Goal: Find specific page/section: Find specific page/section

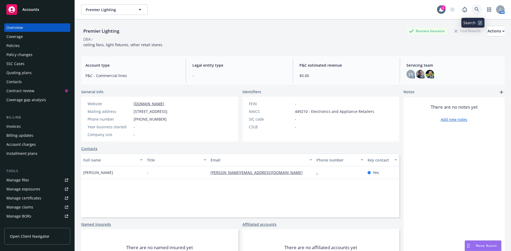
click at [475, 9] on link at bounding box center [477, 9] width 11 height 11
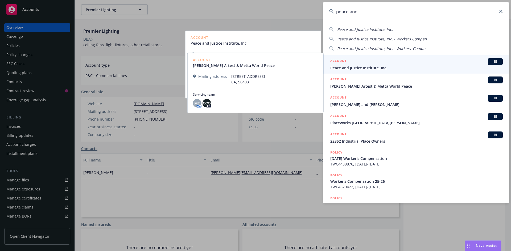
type input "peace and"
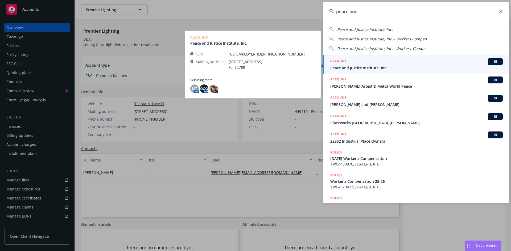
click at [384, 71] on span "Peace and Justice Institute, Inc." at bounding box center [416, 68] width 172 height 6
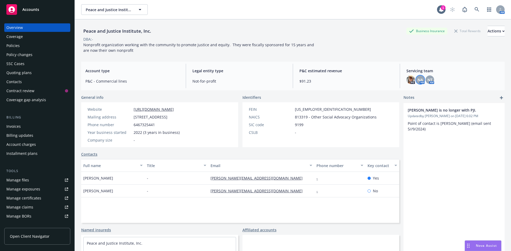
click at [418, 79] on span "NA" at bounding box center [420, 80] width 5 height 6
click at [429, 80] on span "NT" at bounding box center [429, 80] width 5 height 6
click at [267, 56] on div "Peace and Justice Institute, Inc. Business Insurance Total Rewards Actions DBA:…" at bounding box center [292, 38] width 423 height 38
click at [29, 46] on div "Policies" at bounding box center [37, 46] width 62 height 9
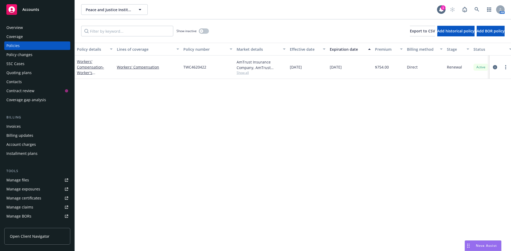
click at [24, 29] on div "Overview" at bounding box center [37, 27] width 62 height 9
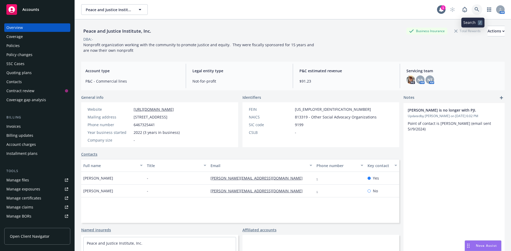
click at [472, 12] on link at bounding box center [477, 9] width 11 height 11
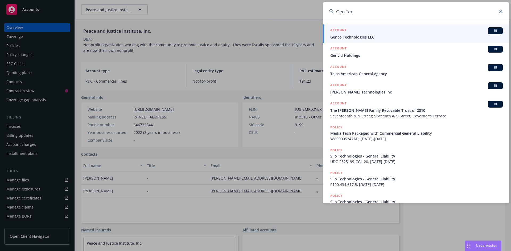
type input "Gen Tec"
click at [404, 37] on span "Genco Technologies LLC" at bounding box center [416, 37] width 172 height 6
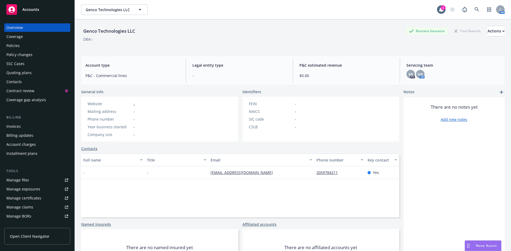
click at [405, 80] on div "Servicing team MJ PD NA AM" at bounding box center [453, 70] width 102 height 24
click at [408, 76] on span "MJ" at bounding box center [410, 75] width 5 height 6
click at [418, 73] on span "NA" at bounding box center [420, 75] width 5 height 6
click at [474, 12] on link at bounding box center [477, 9] width 11 height 11
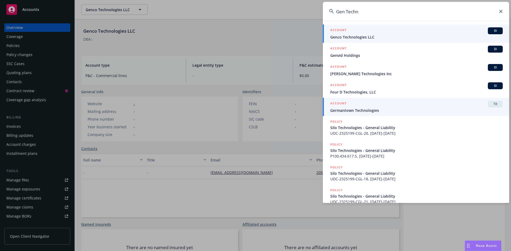
type input "Gen Techn"
